Goal: Complete application form: Complete application form

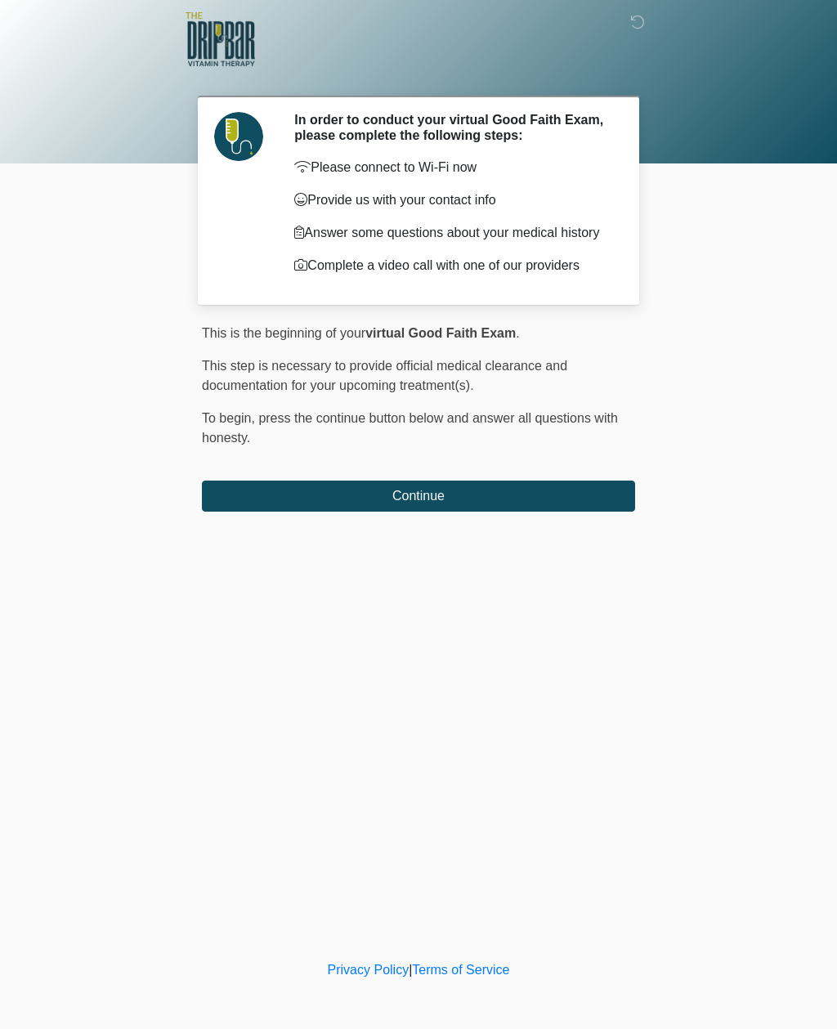
click at [266, 502] on button "Continue" at bounding box center [418, 495] width 433 height 31
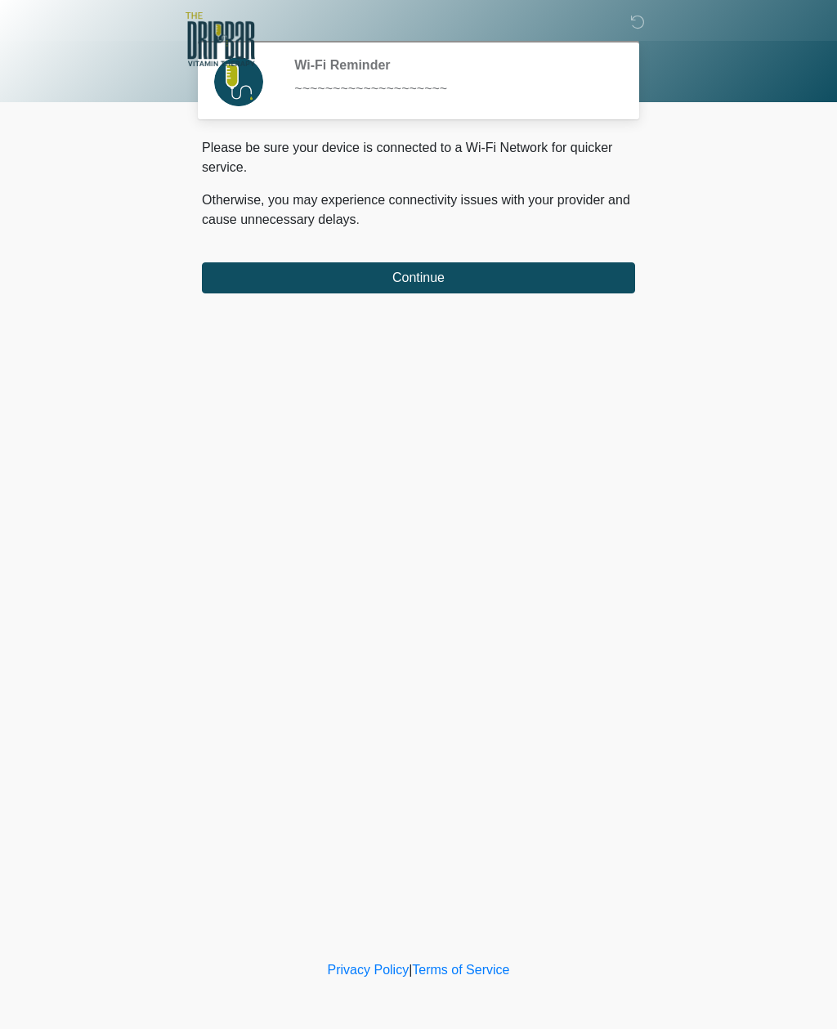
click at [274, 270] on button "Continue" at bounding box center [418, 277] width 433 height 31
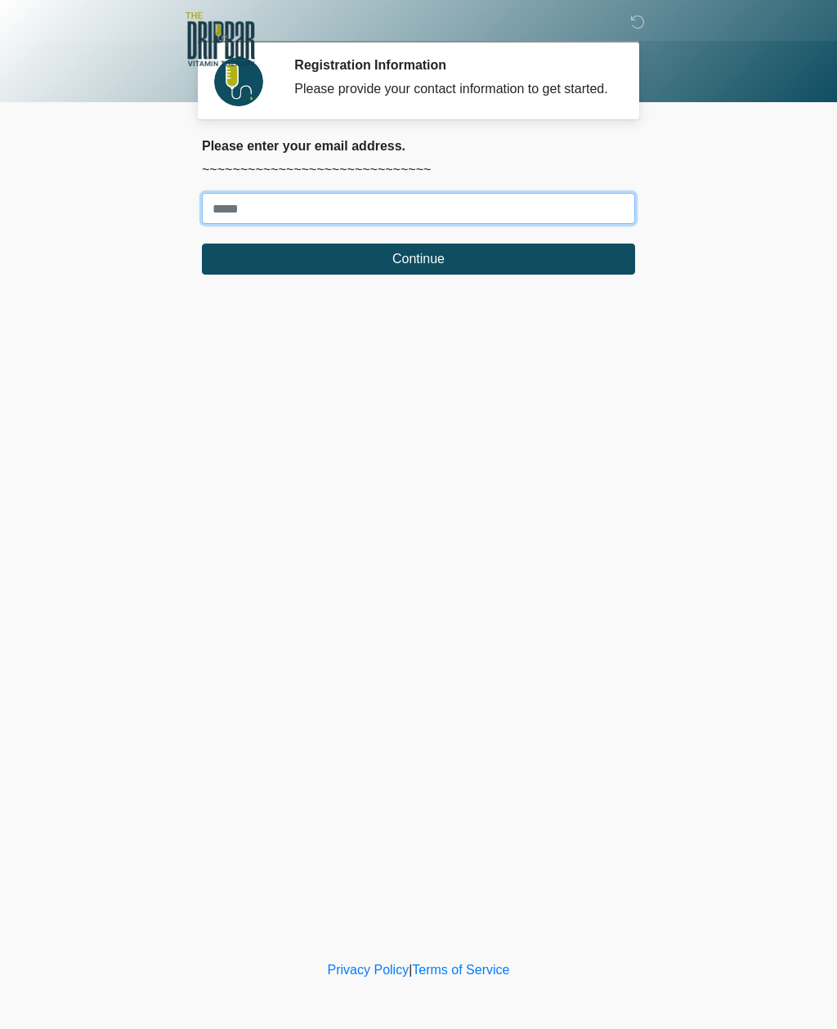
click at [414, 224] on input "Where should we email your treatment plan?" at bounding box center [418, 208] width 433 height 31
type input "**********"
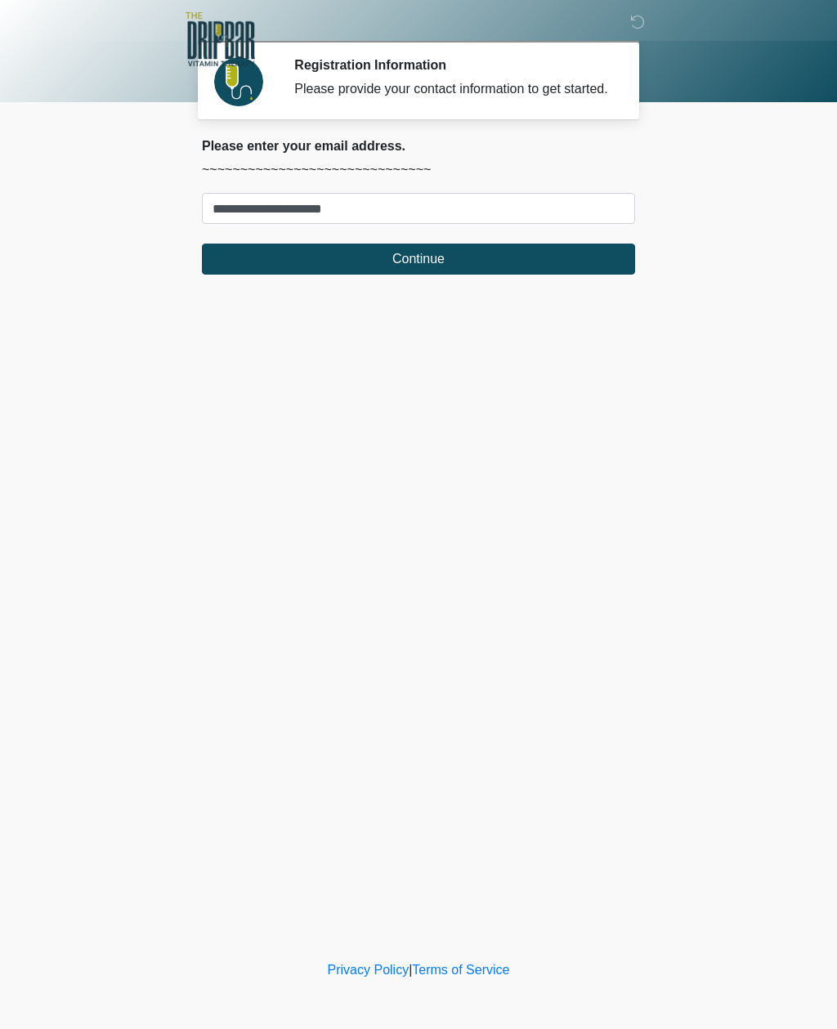
click at [416, 263] on button "Continue" at bounding box center [418, 258] width 433 height 31
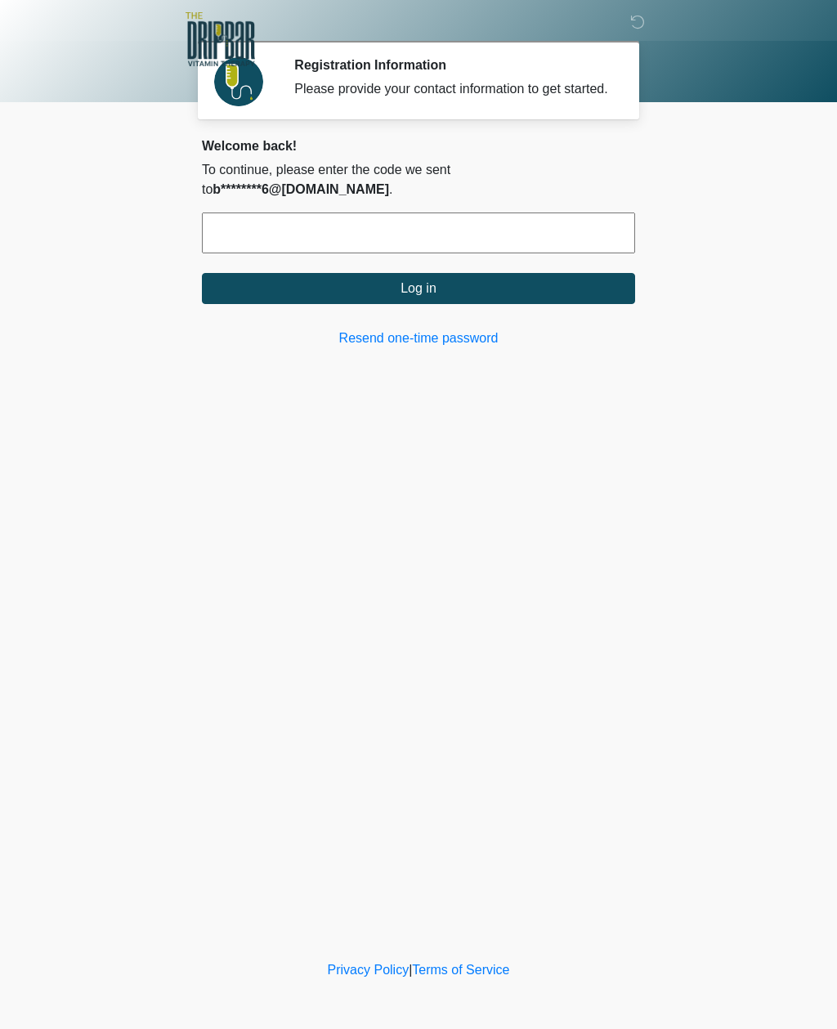
click at [478, 219] on input "text" at bounding box center [418, 232] width 433 height 41
type input "******"
click at [522, 289] on button "Log in" at bounding box center [418, 288] width 433 height 31
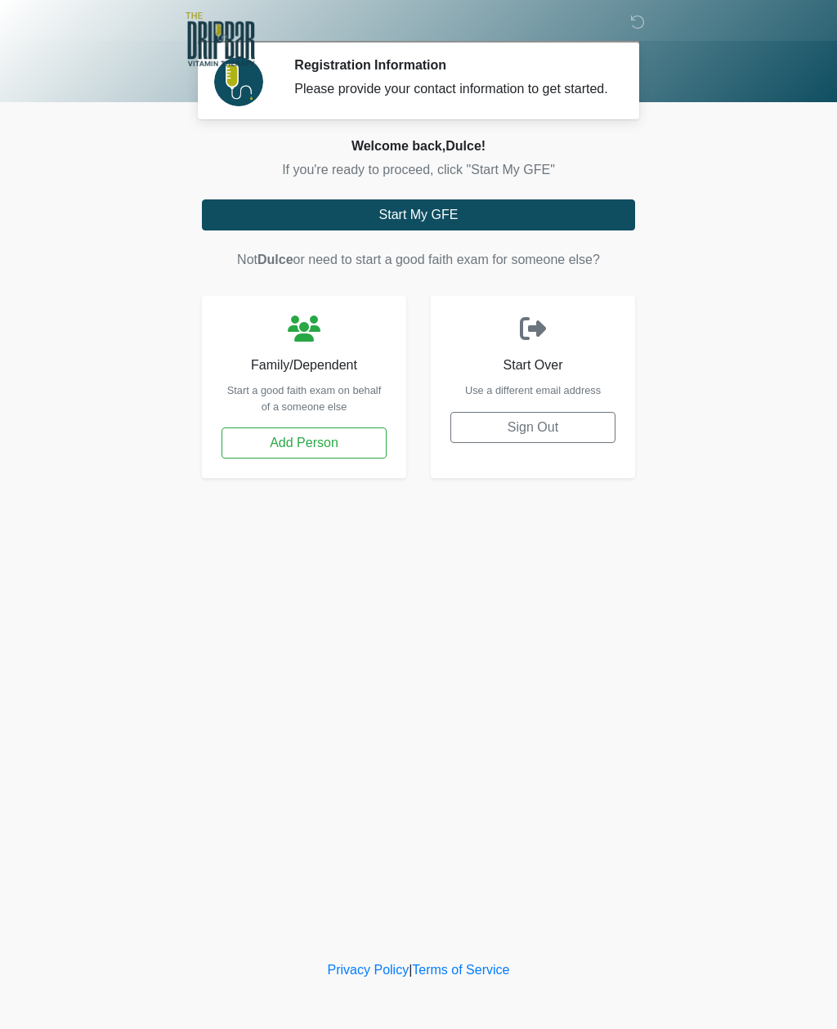
click at [474, 225] on button "Start My GFE" at bounding box center [418, 214] width 433 height 31
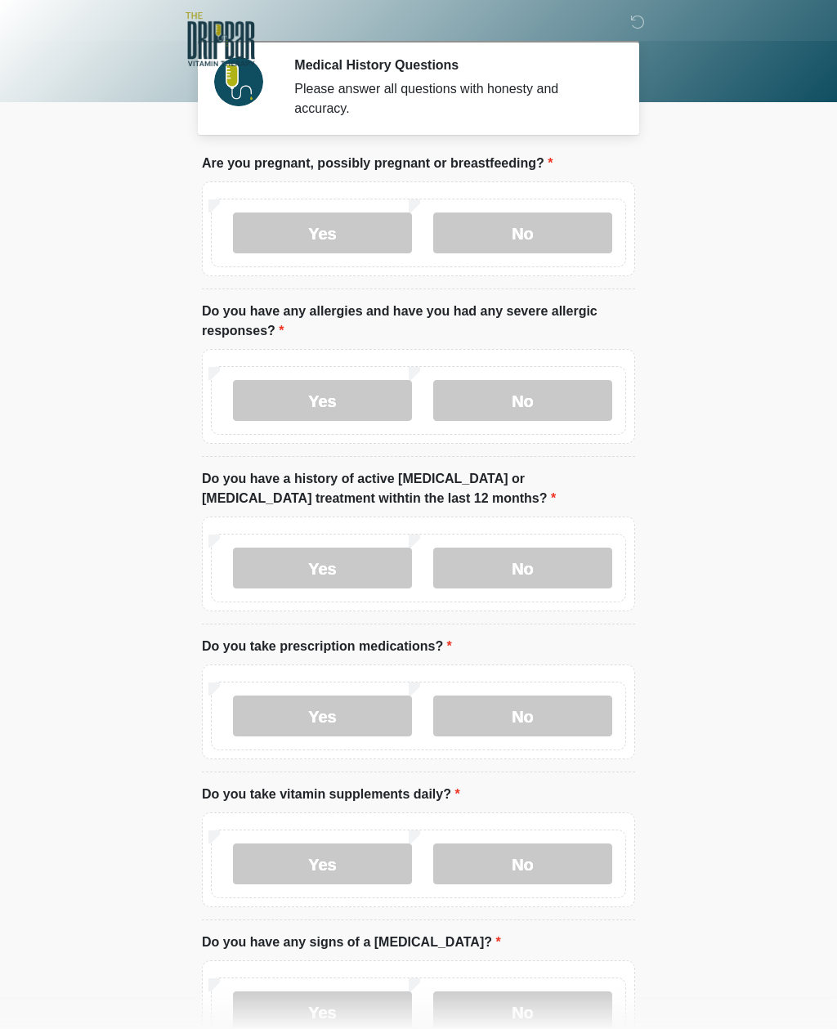
click at [545, 222] on label "No" at bounding box center [522, 232] width 179 height 41
click at [529, 400] on label "No" at bounding box center [522, 400] width 179 height 41
click at [502, 562] on label "No" at bounding box center [522, 567] width 179 height 41
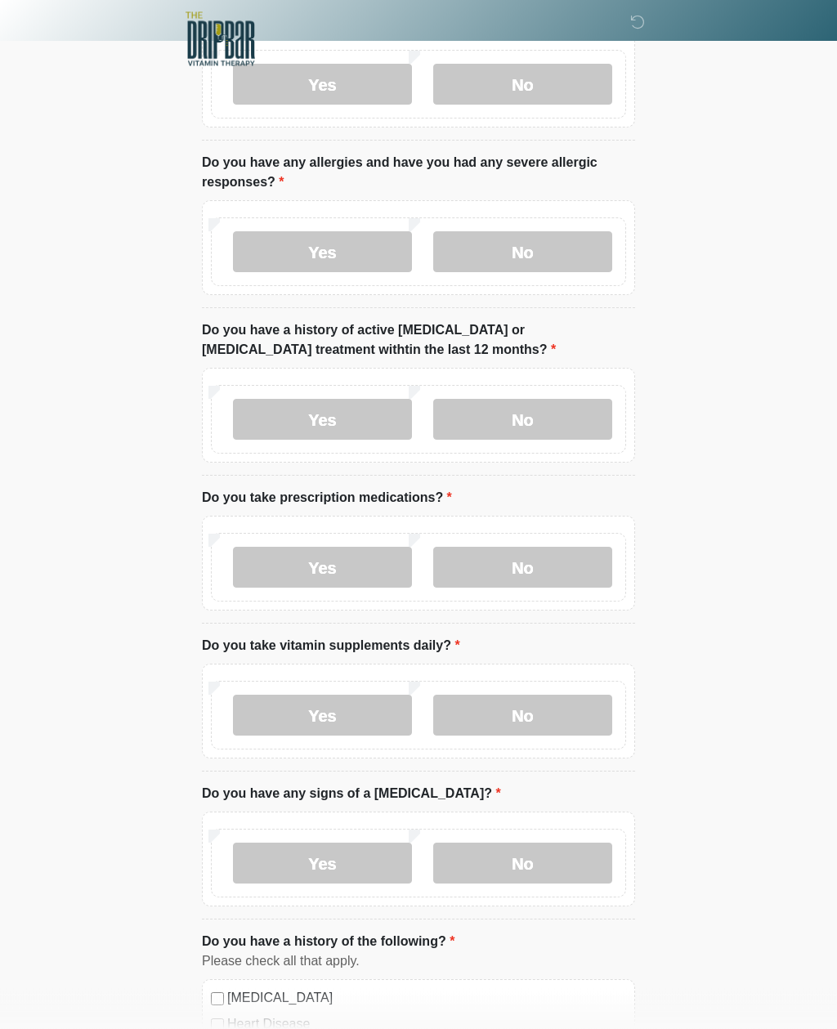
click at [354, 568] on label "Yes" at bounding box center [322, 567] width 179 height 41
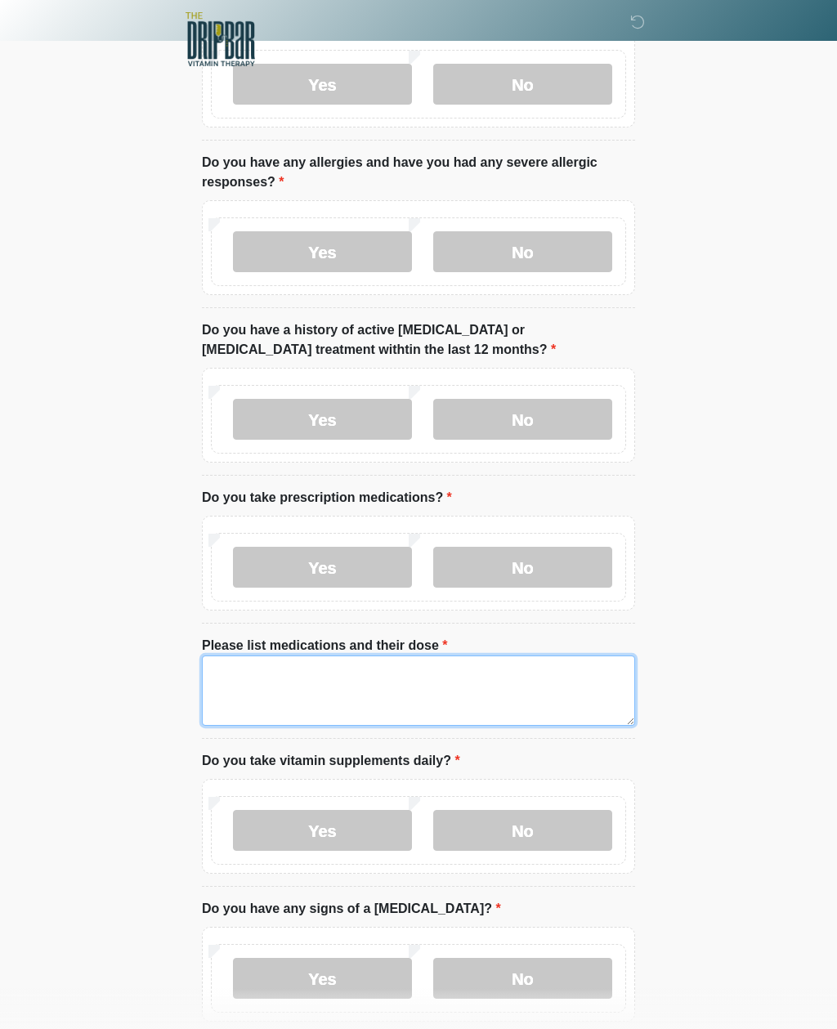
click at [308, 660] on textarea "Please list medications and their dose" at bounding box center [418, 690] width 433 height 70
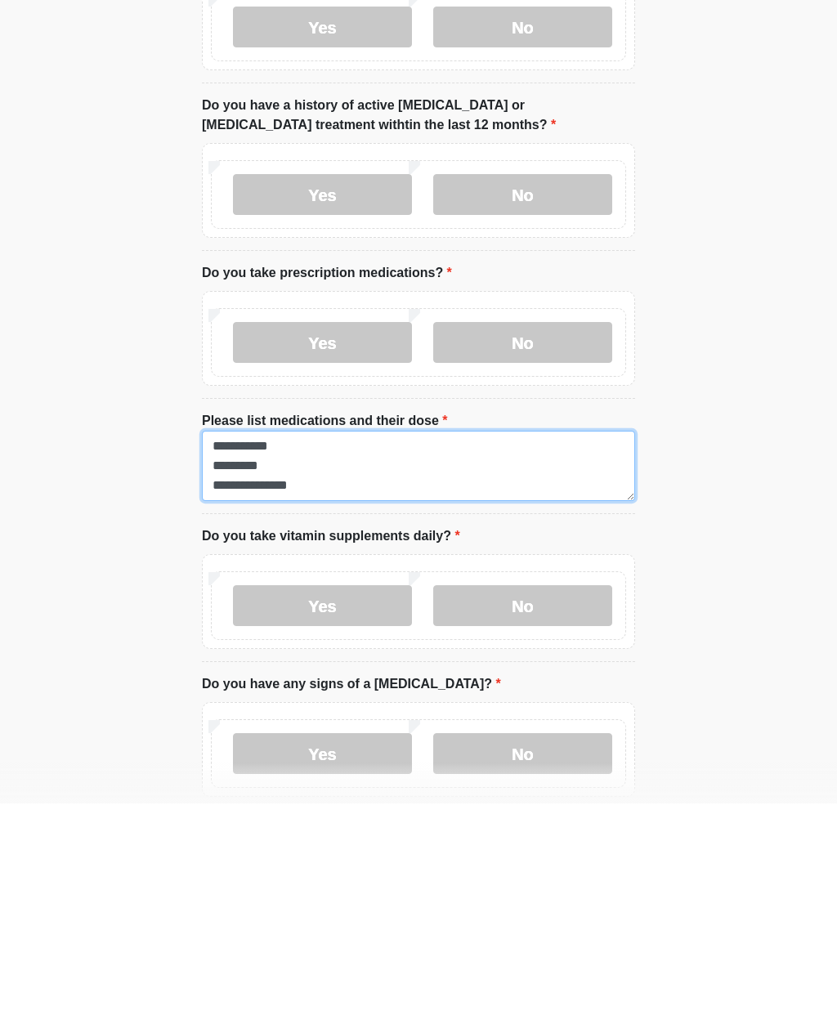
type textarea "**********"
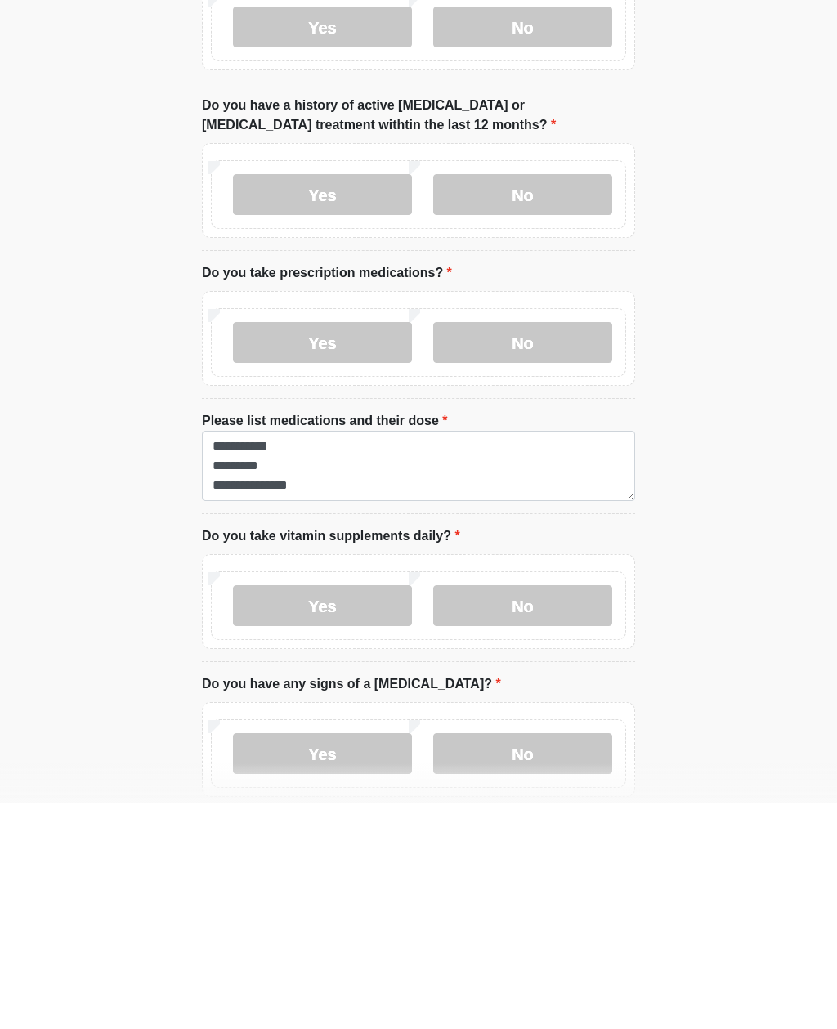
click at [547, 810] on label "No" at bounding box center [522, 830] width 179 height 41
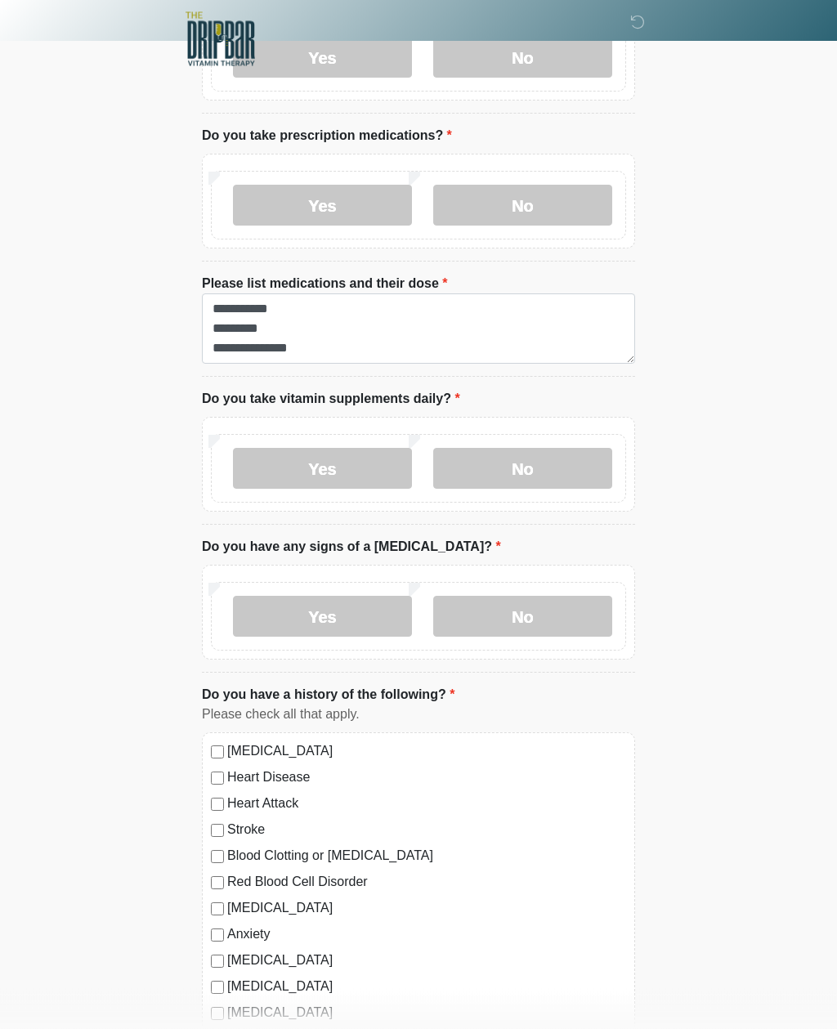
click at [547, 614] on label "No" at bounding box center [522, 616] width 179 height 41
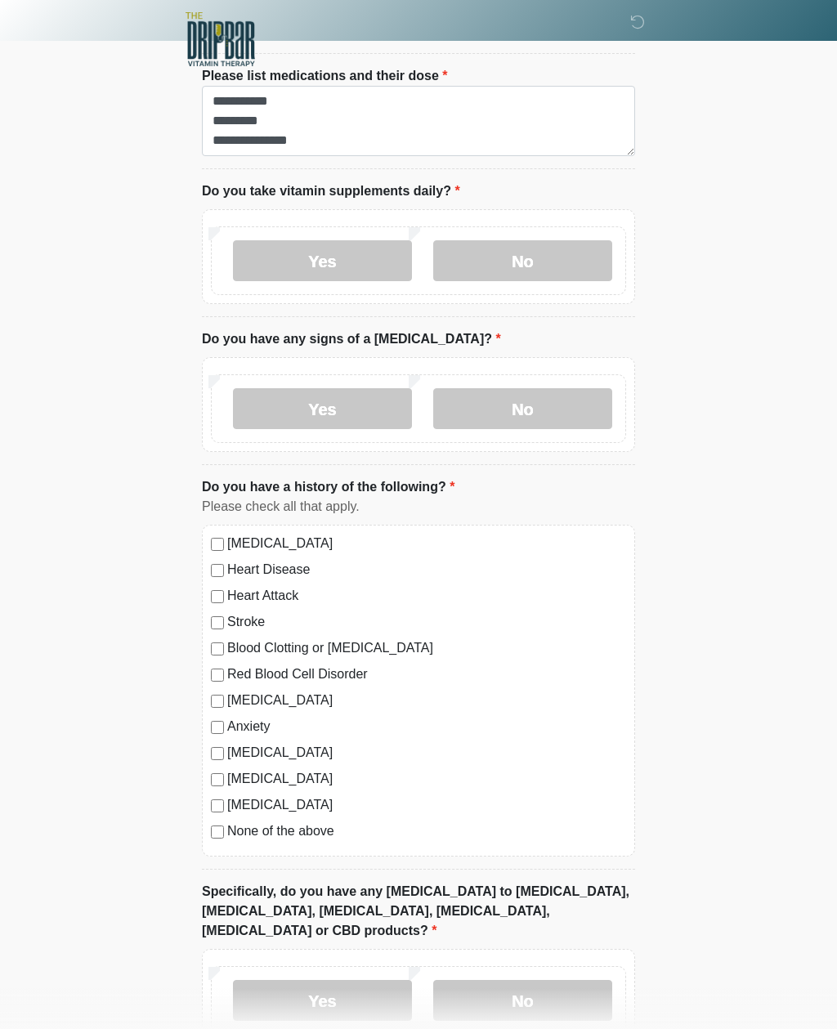
scroll to position [719, 0]
click at [321, 832] on label "None of the above" at bounding box center [426, 830] width 399 height 20
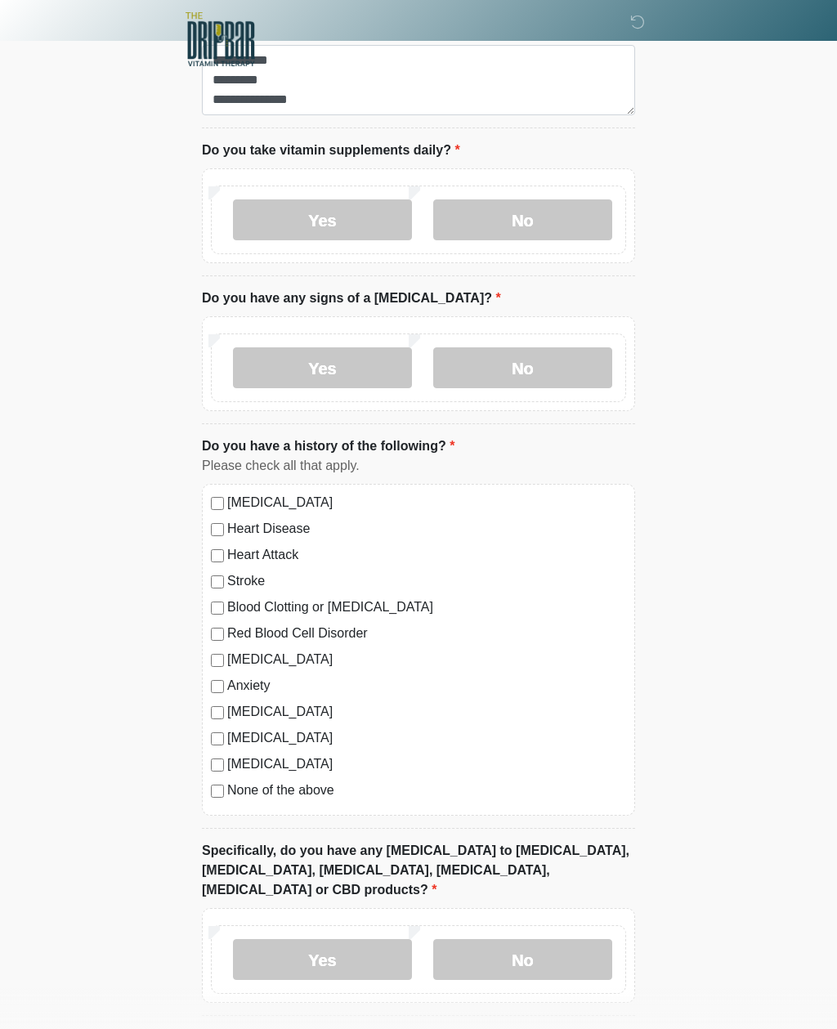
scroll to position [803, 0]
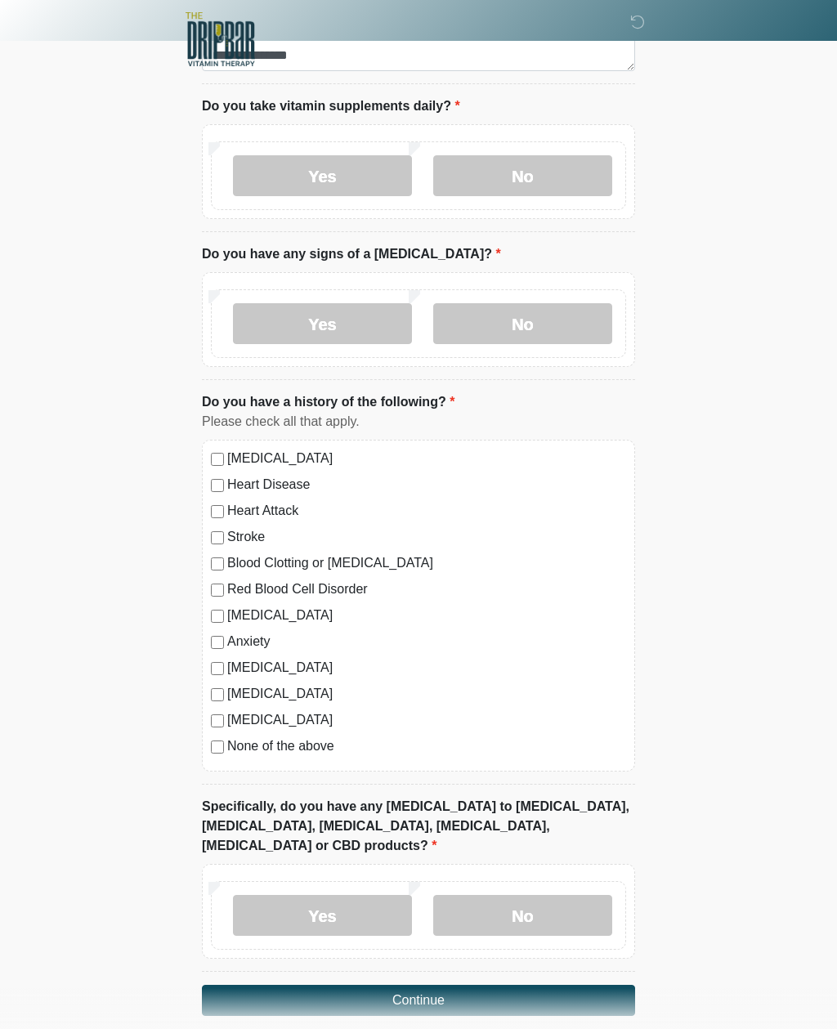
click at [568, 895] on label "No" at bounding box center [522, 915] width 179 height 41
click at [535, 984] on button "Continue" at bounding box center [418, 999] width 433 height 31
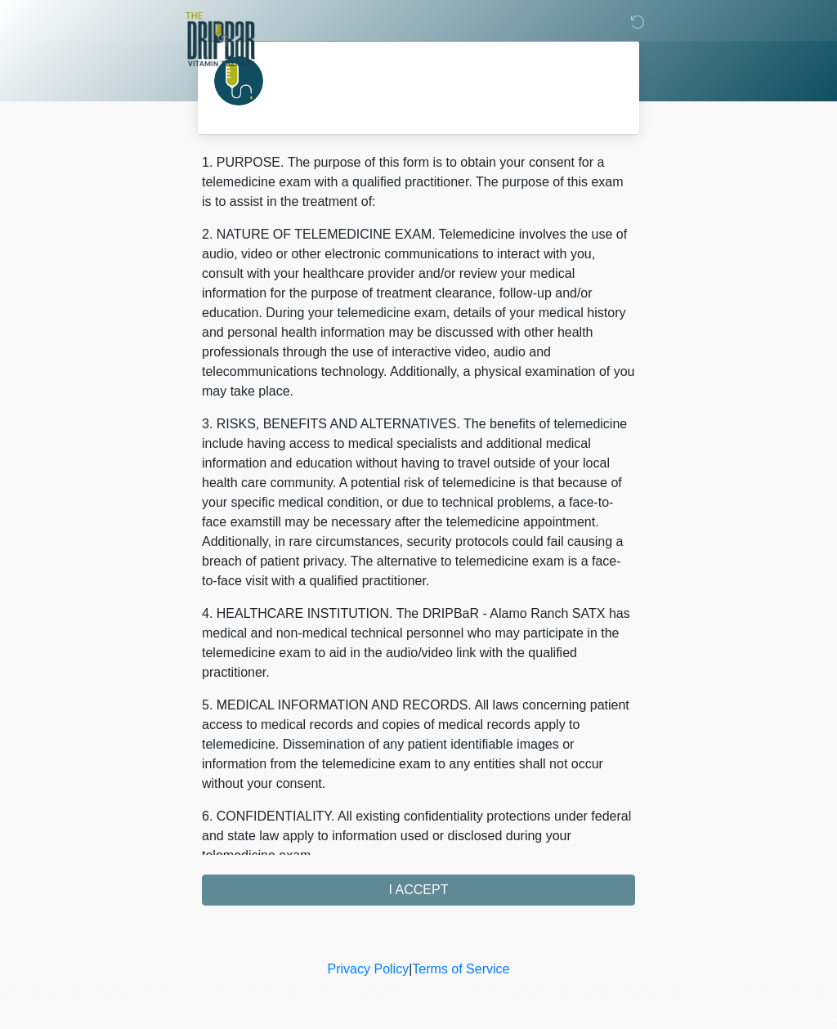
scroll to position [0, 0]
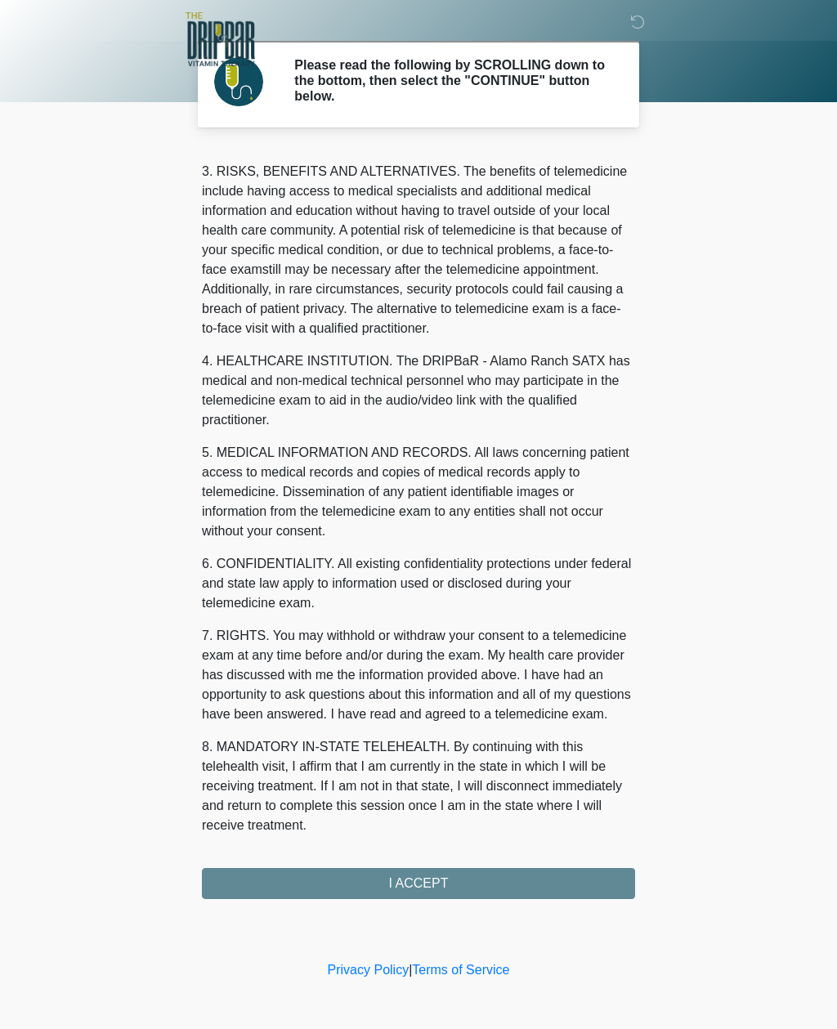
click at [444, 889] on button "I ACCEPT" at bounding box center [418, 883] width 433 height 31
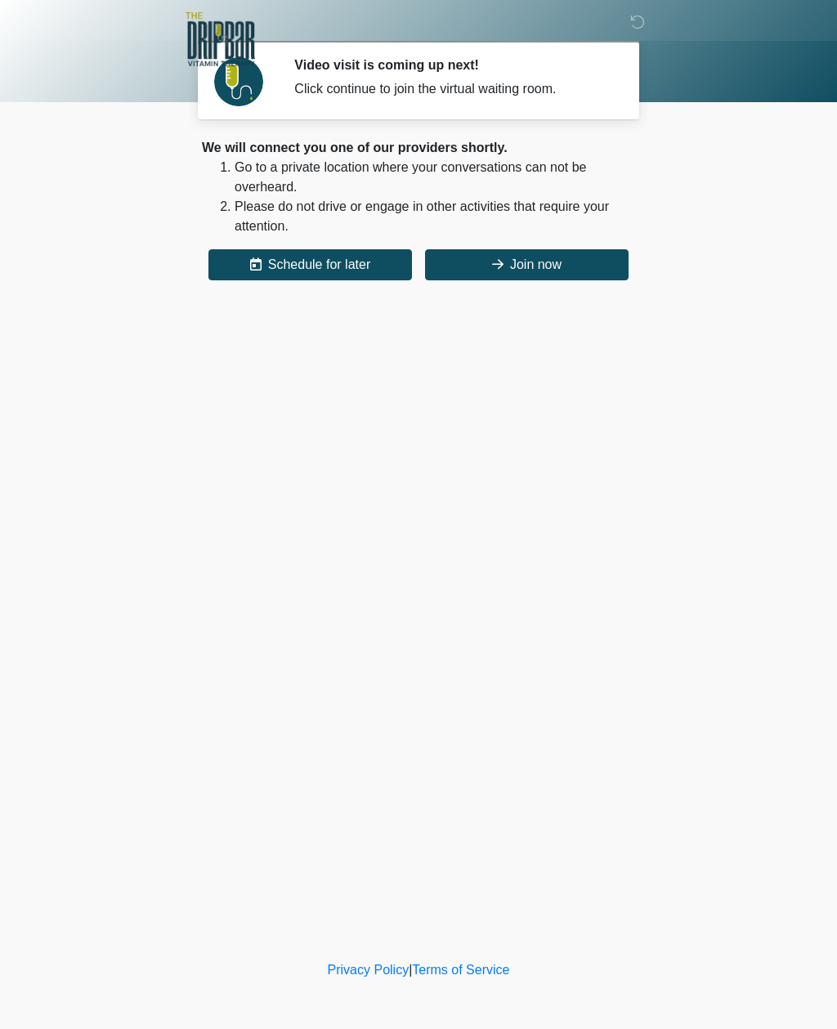
click at [561, 261] on button "Join now" at bounding box center [526, 264] width 203 height 31
